Goal: Task Accomplishment & Management: Manage account settings

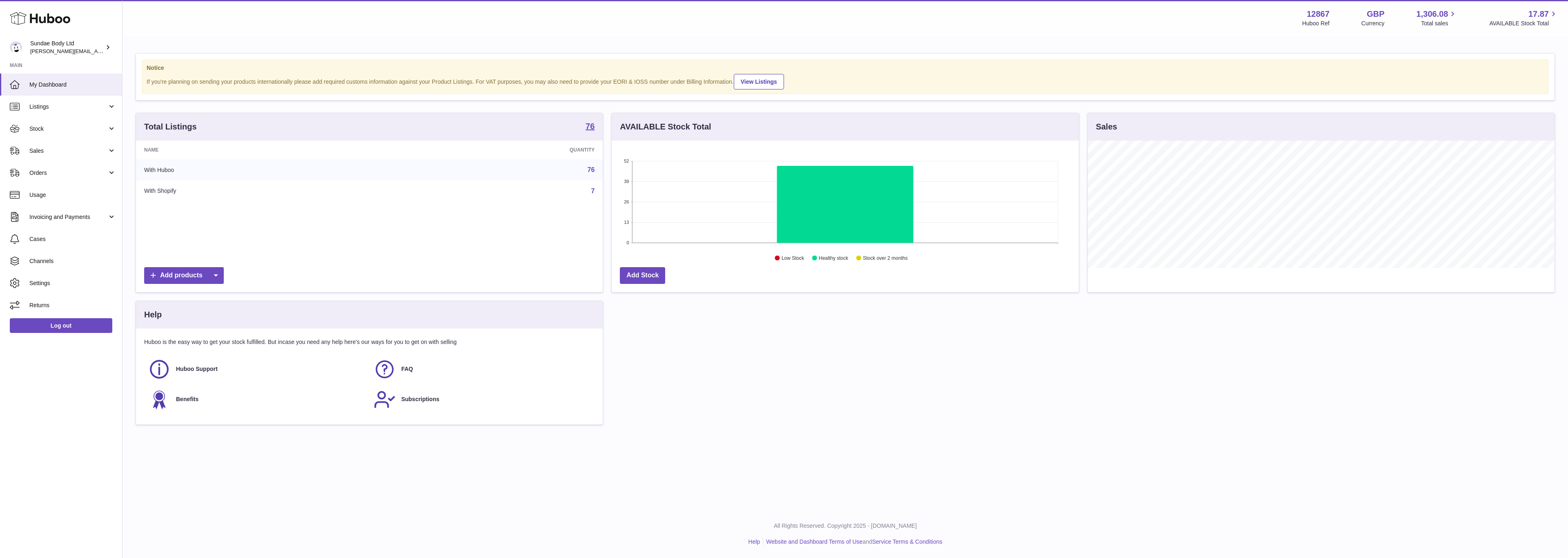
scroll to position [127, 466]
click at [47, 170] on span "Orders" at bounding box center [68, 173] width 78 height 8
click at [49, 195] on span "Orders" at bounding box center [73, 194] width 87 height 8
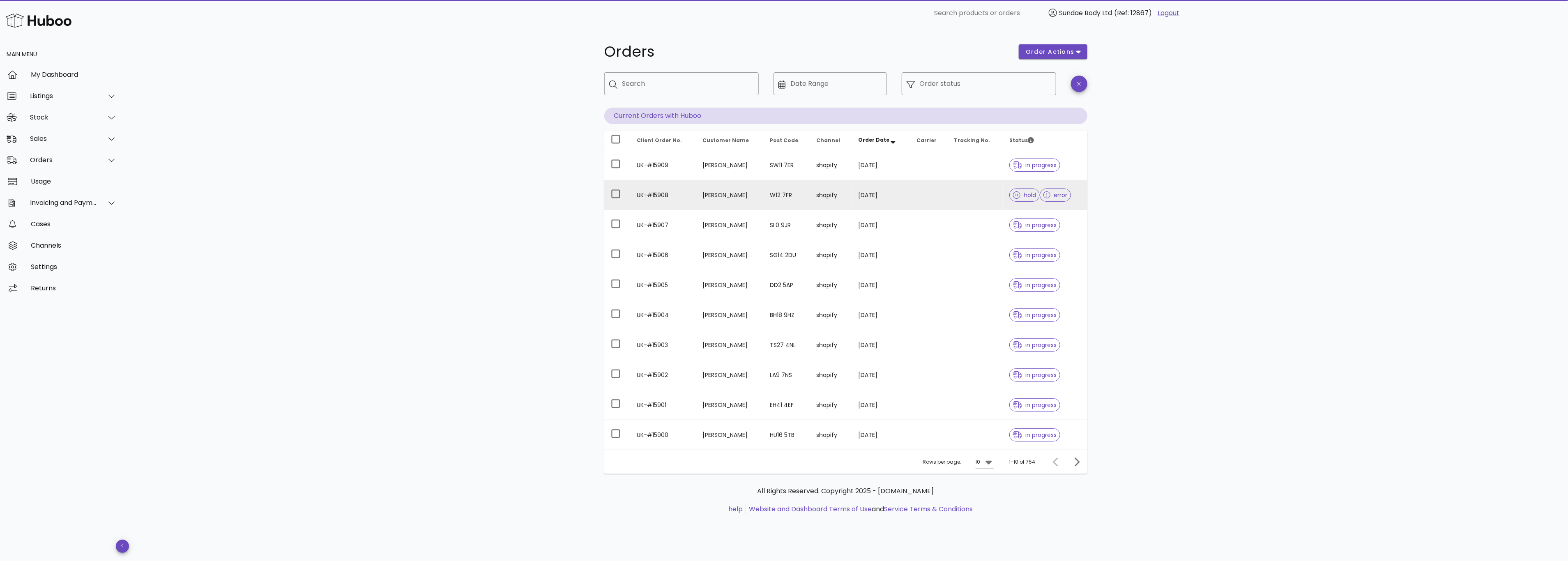
click at [657, 193] on td "UK-#15908" at bounding box center [663, 195] width 66 height 30
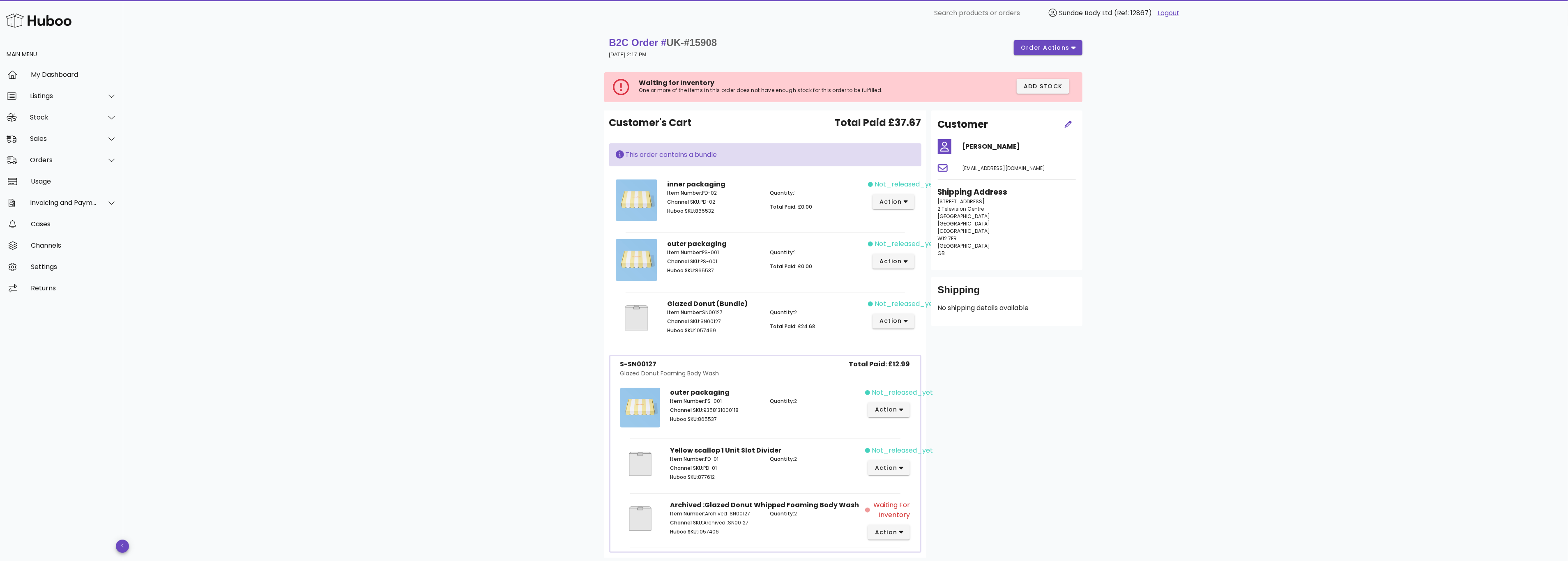
scroll to position [61, 0]
